Goal: Find specific page/section

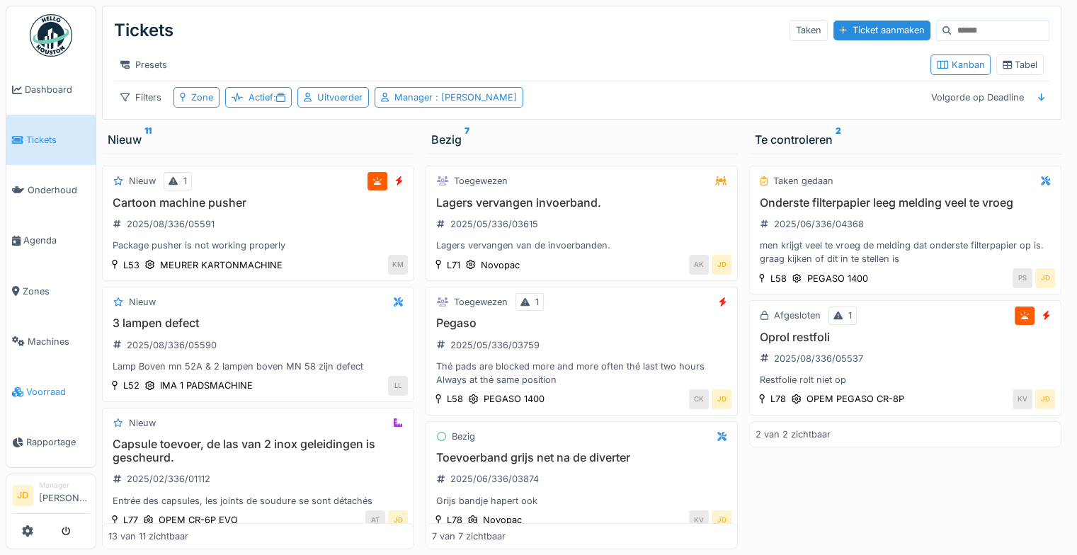
scroll to position [544, 0]
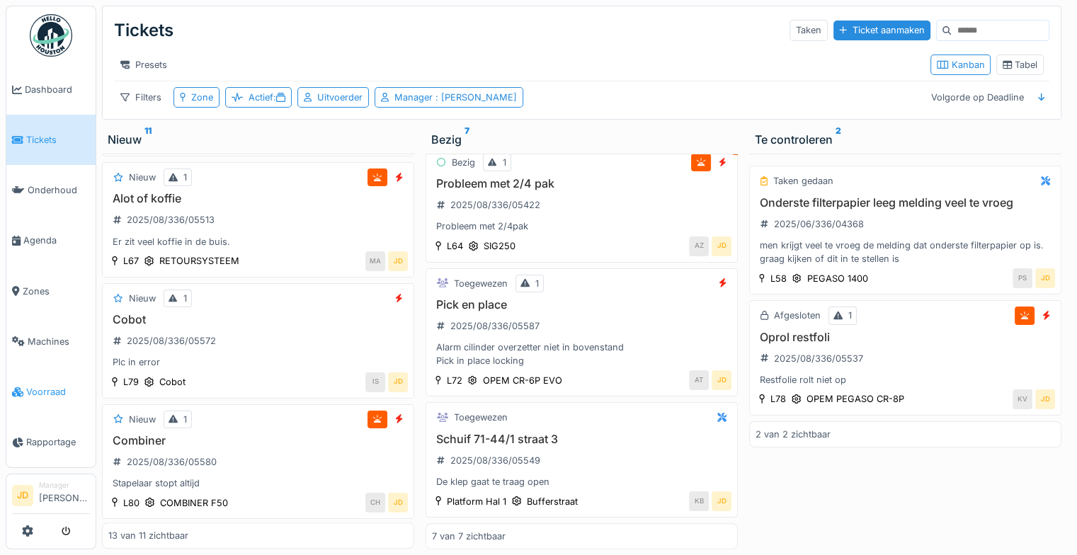
click at [32, 371] on link "Voorraad" at bounding box center [50, 392] width 89 height 50
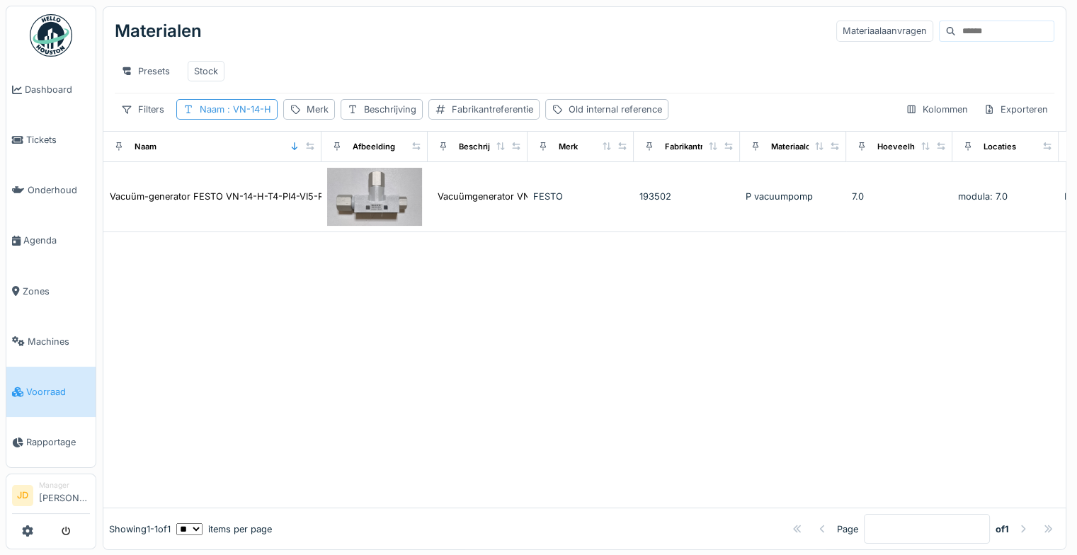
click at [257, 115] on span ": VN-14-H" at bounding box center [247, 109] width 47 height 11
click at [314, 188] on icon at bounding box center [308, 187] width 11 height 9
click at [292, 186] on input "Naam" at bounding box center [254, 188] width 144 height 30
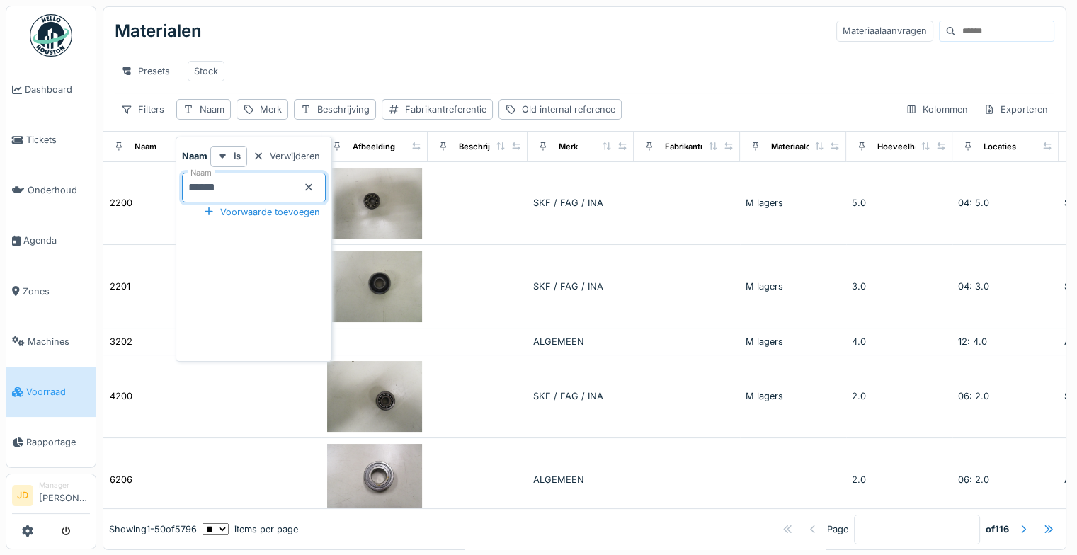
type input "*******"
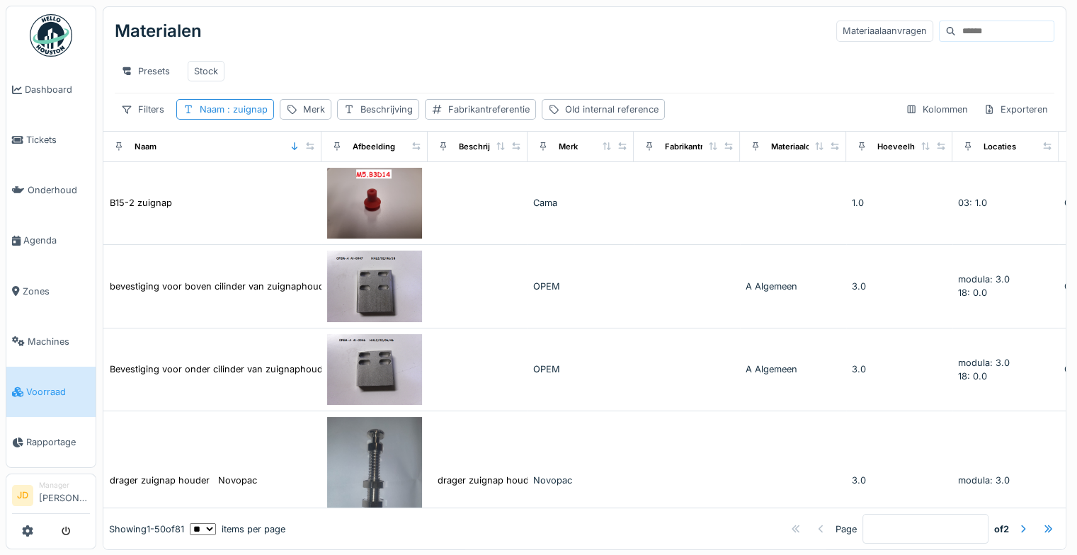
click at [389, 75] on div "Presets Stock" at bounding box center [585, 71] width 940 height 32
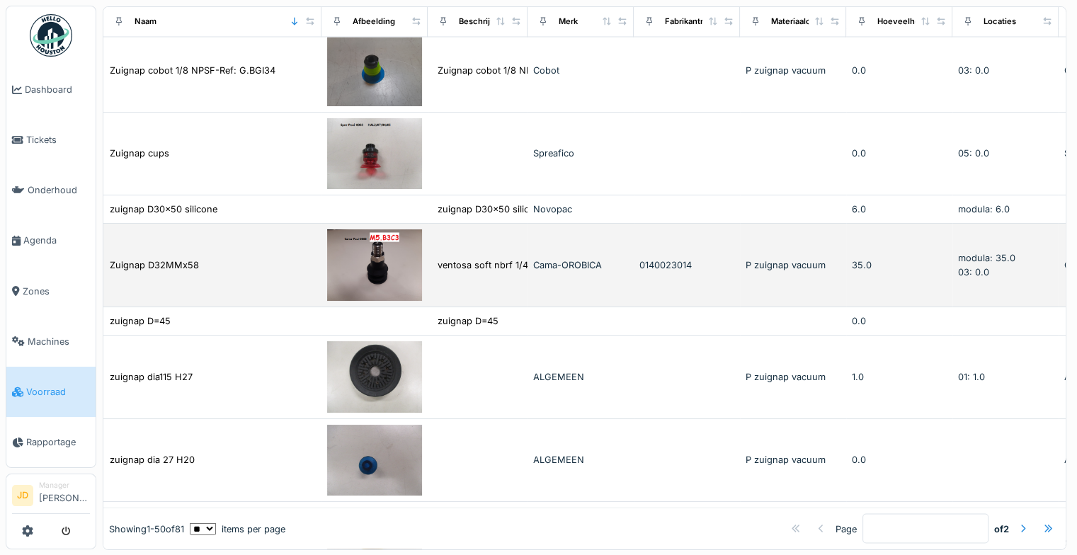
scroll to position [2436, 0]
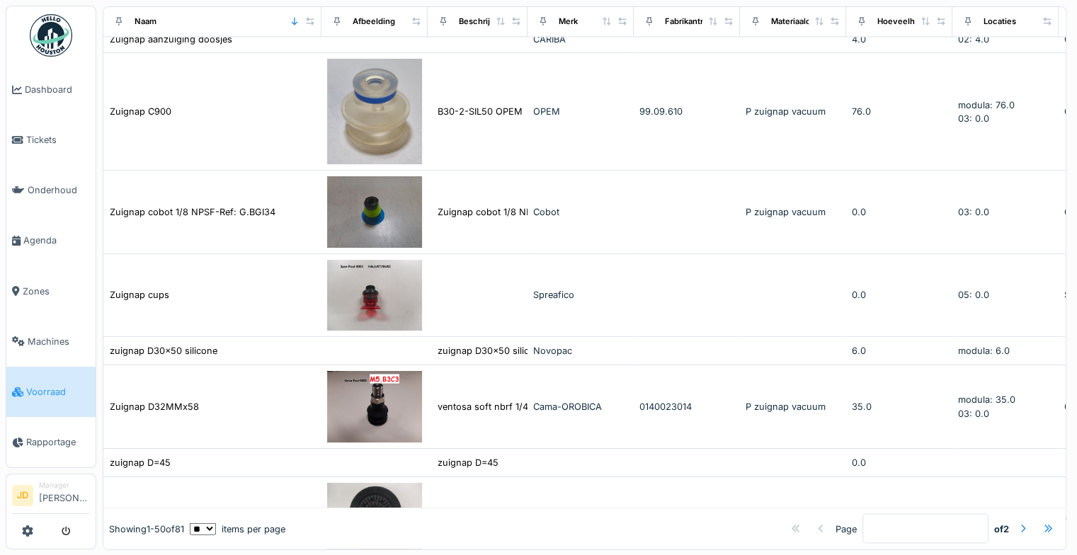
drag, startPoint x: 1042, startPoint y: 588, endPoint x: 1087, endPoint y: 588, distance: 44.6
click at [1076, 554] on html "Dashboard Tickets Onderhoud Agenda Zones Machines Voorraad Rapportage JD Manage…" at bounding box center [538, 277] width 1077 height 555
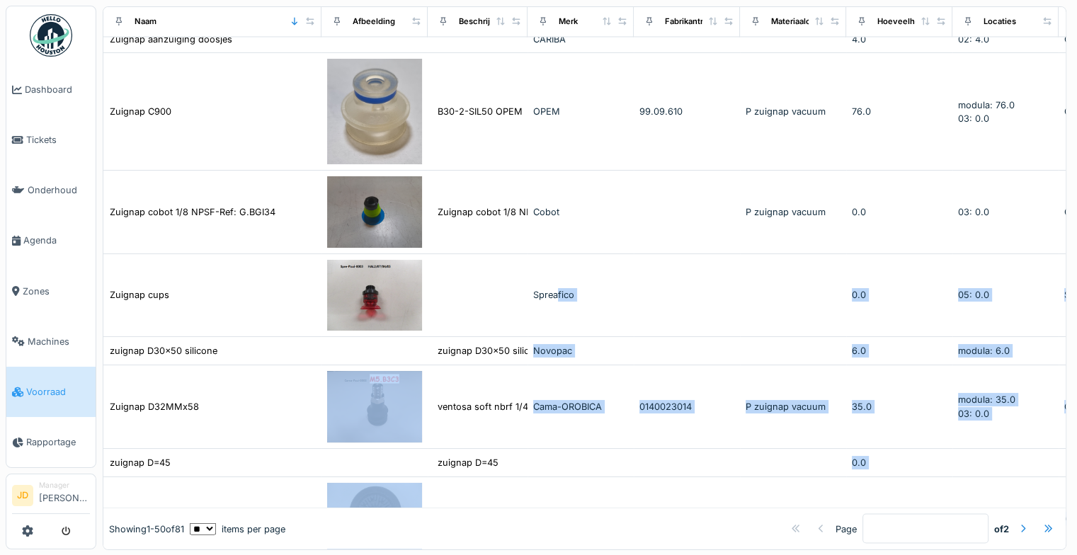
scroll to position [2681, 65]
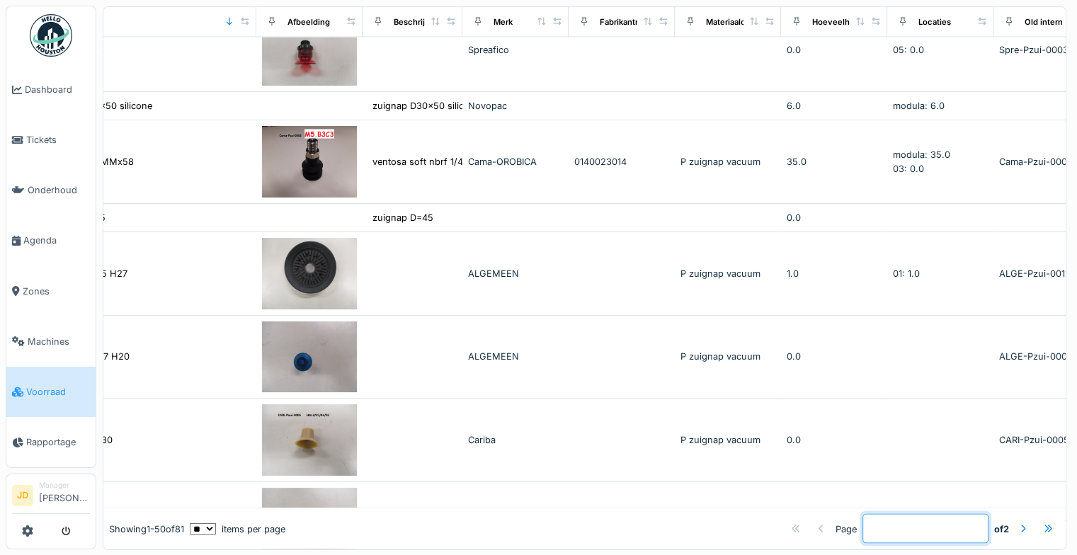
click at [862, 527] on input "*" at bounding box center [925, 529] width 126 height 30
